Goal: Find contact information: Find contact information

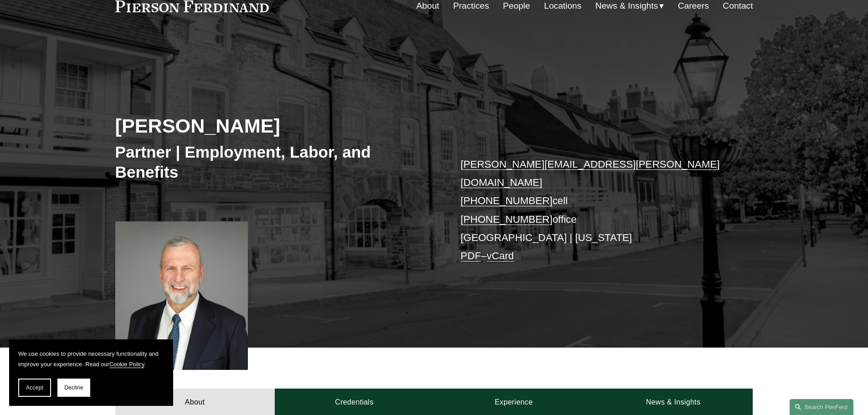
scroll to position [182, 0]
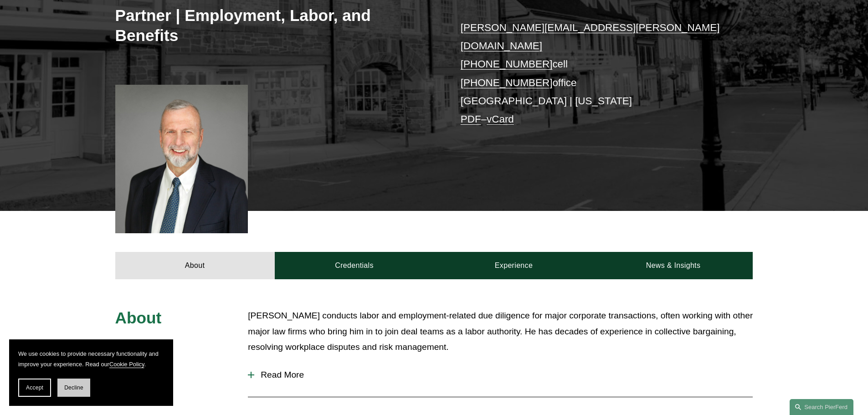
click at [84, 383] on button "Decline" at bounding box center [73, 387] width 33 height 18
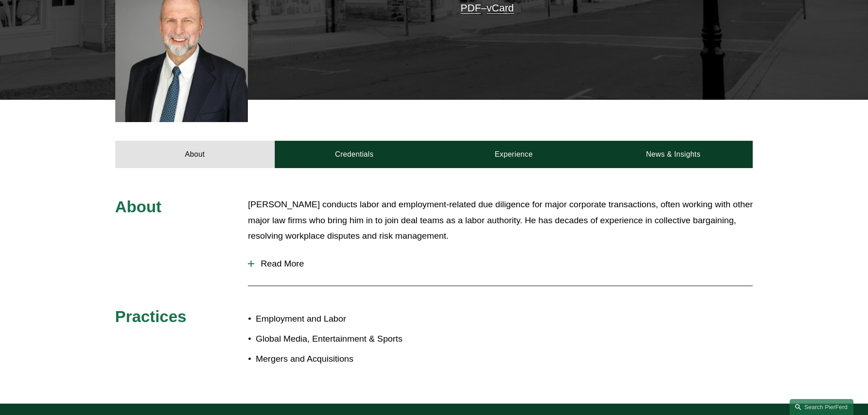
scroll to position [319, 0]
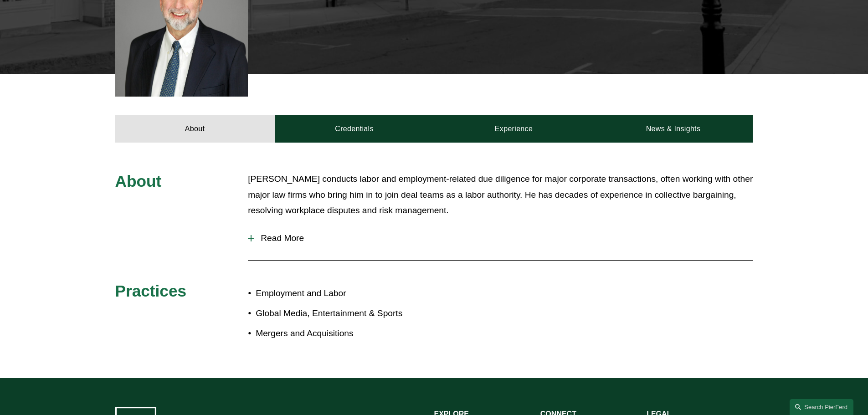
click at [280, 210] on div "[PERSON_NAME] conducts labor and employment-related due diligence for major cor…" at bounding box center [500, 198] width 505 height 55
click at [280, 226] on button "Read More" at bounding box center [500, 238] width 505 height 24
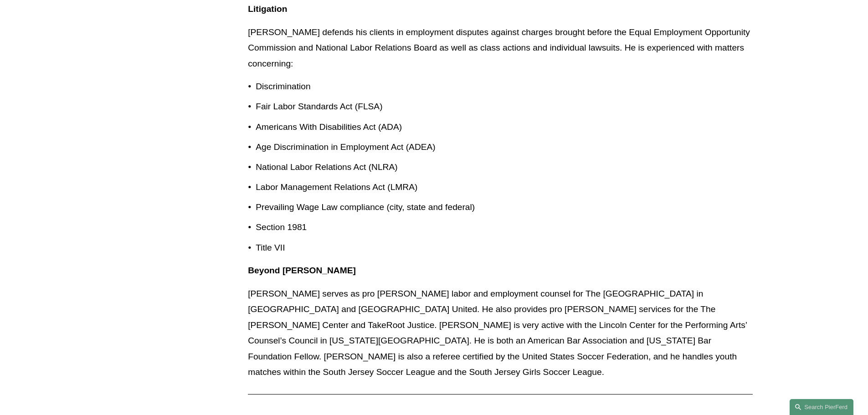
scroll to position [820, 0]
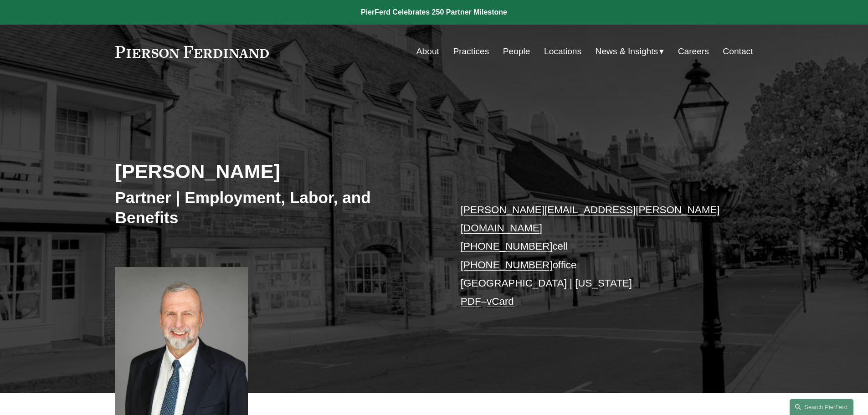
click at [491, 265] on p "gerald.hathaway@pierferd.com +1.917.439.5962 cell +1.917.719.5698 office Prince…" at bounding box center [593, 256] width 266 height 110
click at [732, 49] on link "Contact" at bounding box center [737, 51] width 30 height 17
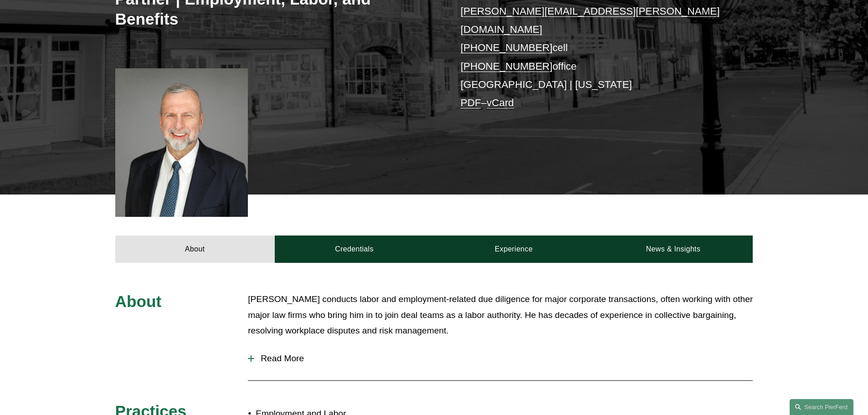
scroll to position [182, 0]
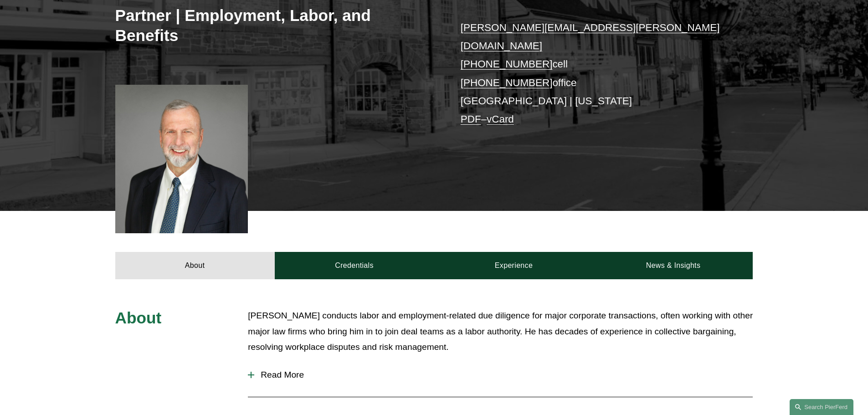
click at [283, 370] on span "Read More" at bounding box center [503, 375] width 498 height 10
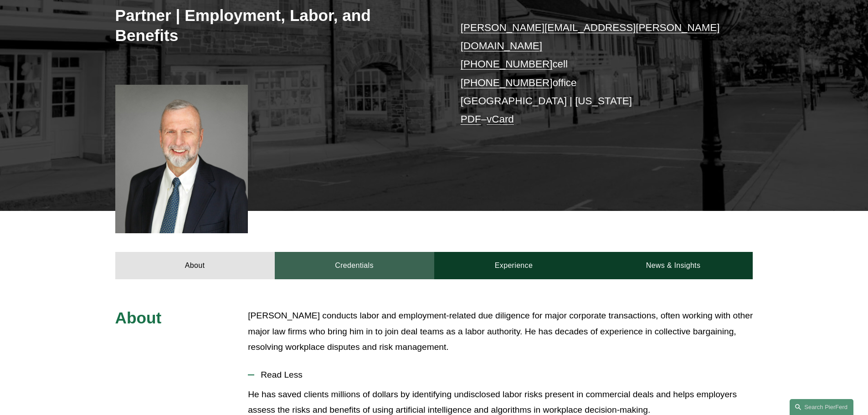
click at [345, 255] on link "Credentials" at bounding box center [354, 265] width 159 height 27
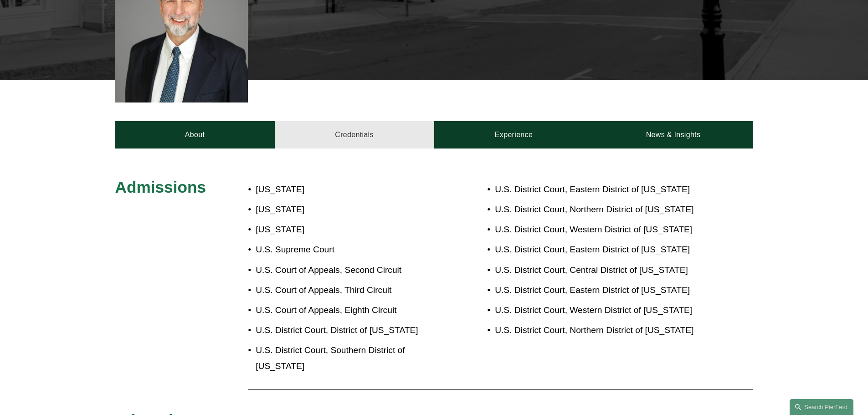
scroll to position [319, 0]
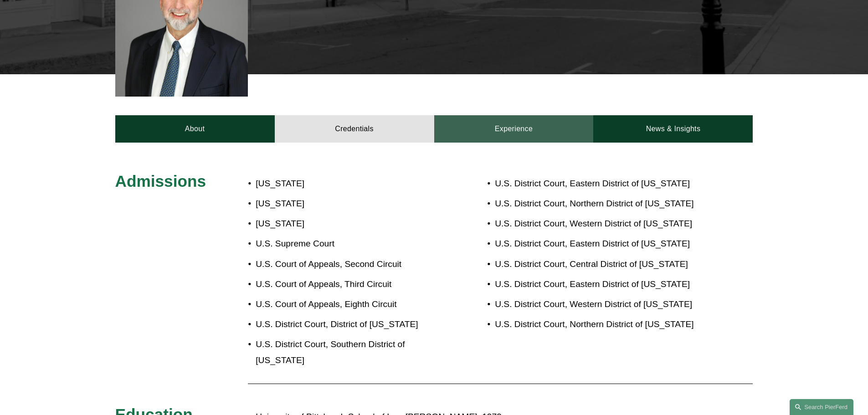
click at [496, 115] on link "Experience" at bounding box center [513, 128] width 159 height 27
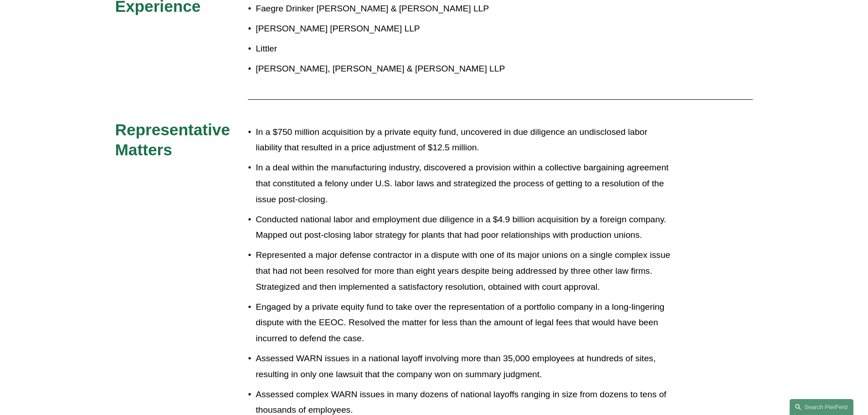
scroll to position [410, 0]
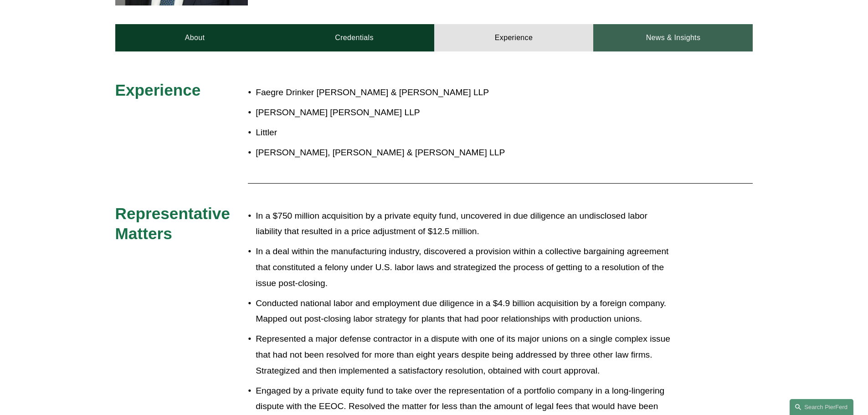
click at [673, 35] on link "News & Insights" at bounding box center [672, 37] width 159 height 27
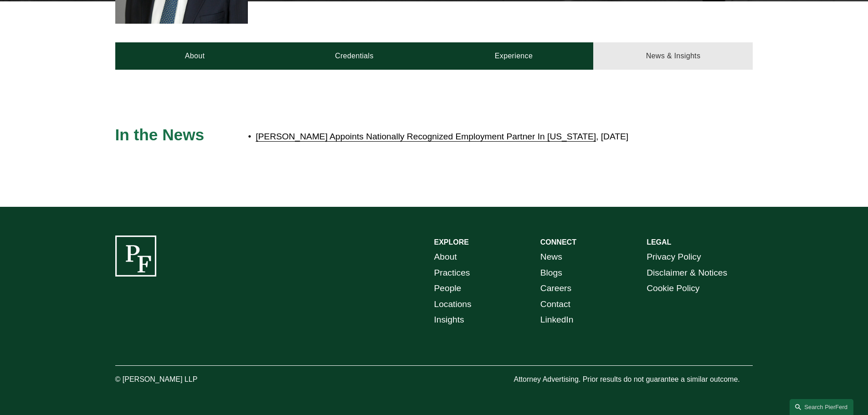
scroll to position [378, 0]
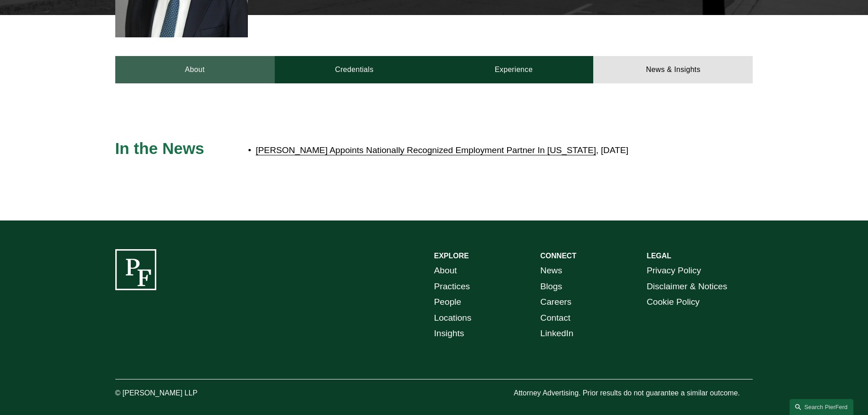
click at [162, 56] on link "About" at bounding box center [194, 69] width 159 height 27
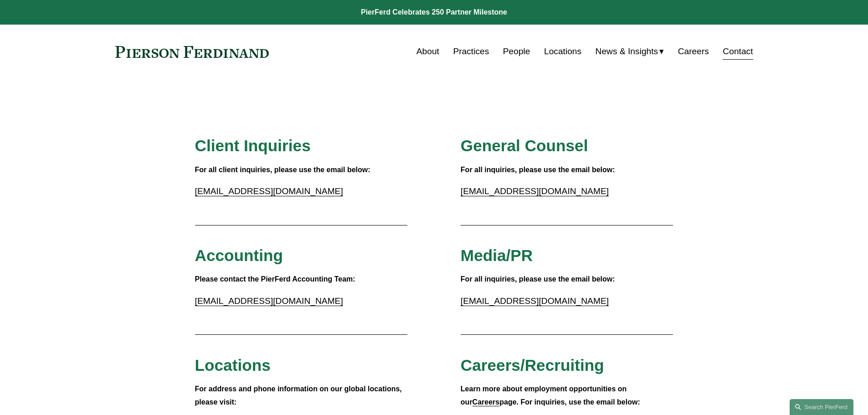
drag, startPoint x: 379, startPoint y: 254, endPoint x: 383, endPoint y: 79, distance: 174.5
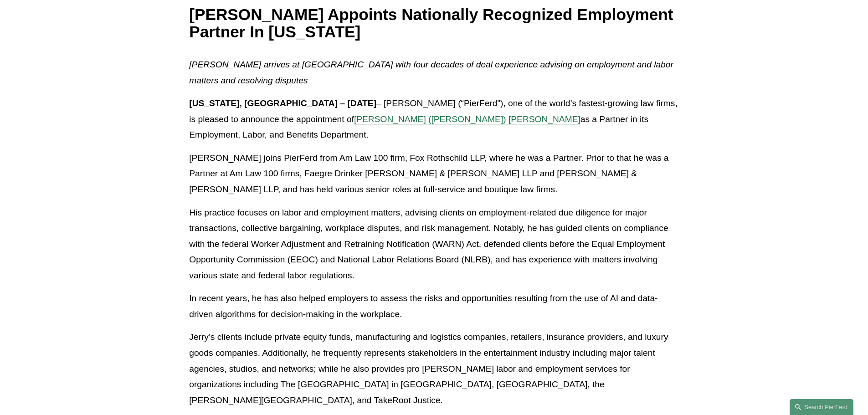
scroll to position [364, 0]
